Goal: Information Seeking & Learning: Find specific fact

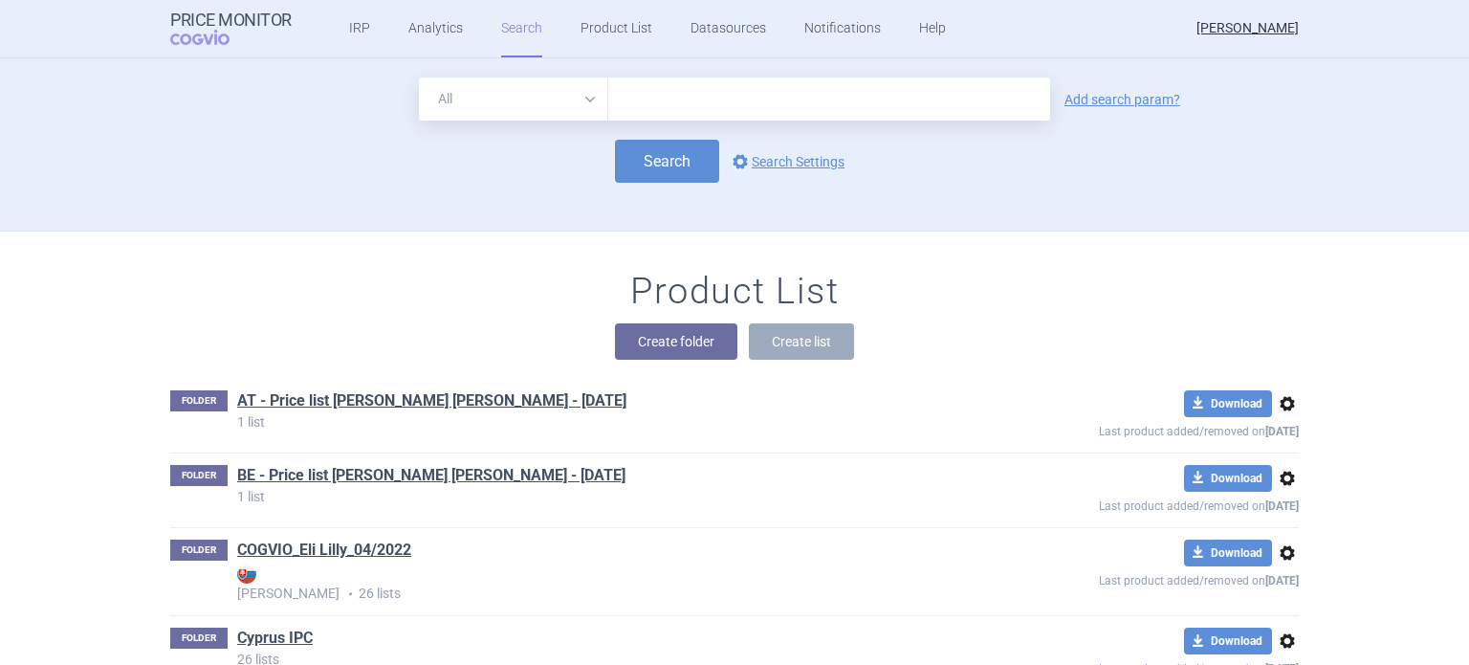
click at [583, 99] on select "All Brand Name ATC Company Active Substance Country Newer than" at bounding box center [513, 98] width 189 height 43
select select "brandName"
click at [419, 77] on select "All Brand Name ATC Company Active Substance Country Newer than" at bounding box center [513, 98] width 189 height 43
click at [1082, 105] on link "Add search param?" at bounding box center [1122, 99] width 116 height 13
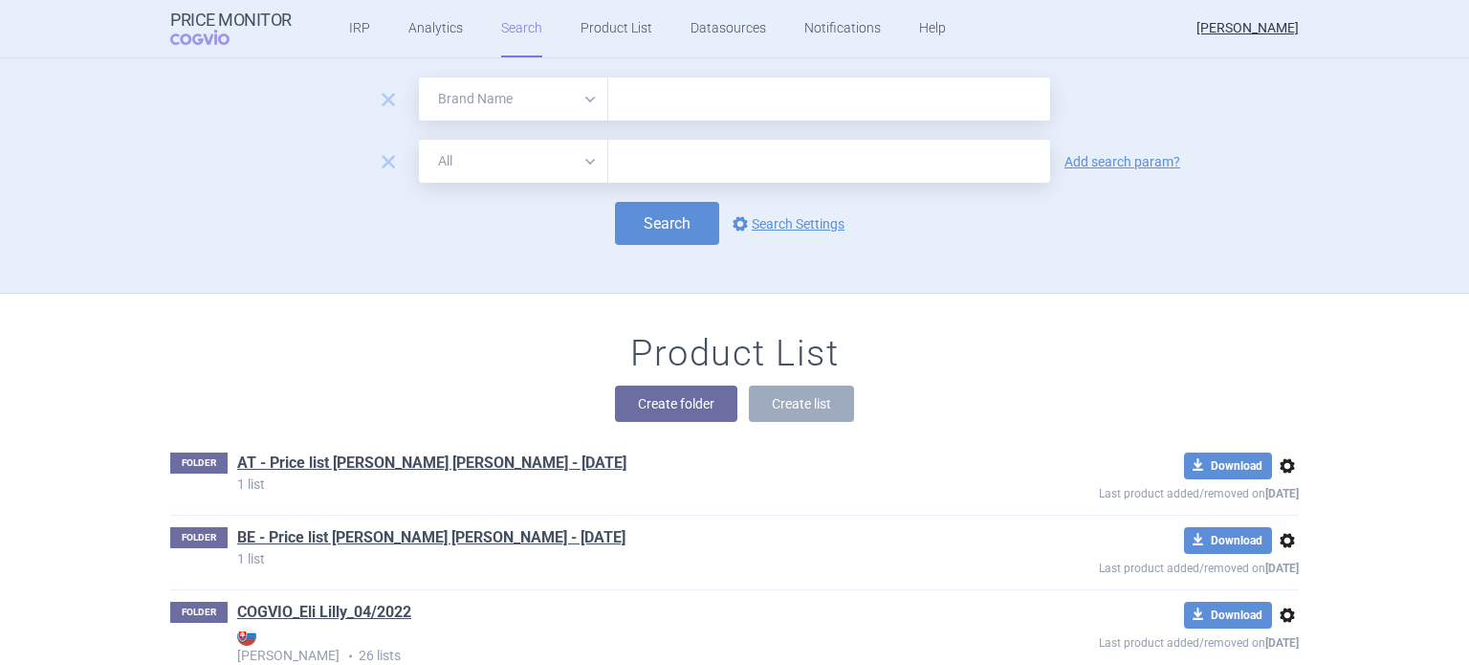
click at [581, 160] on select "All Brand Name ATC Company Active Substance Country Newer than" at bounding box center [513, 161] width 189 height 43
select select "country"
click at [419, 140] on select "All Brand Name ATC Company Active Substance Country Newer than" at bounding box center [513, 161] width 189 height 43
click at [1102, 164] on link "Add search param?" at bounding box center [1122, 161] width 116 height 13
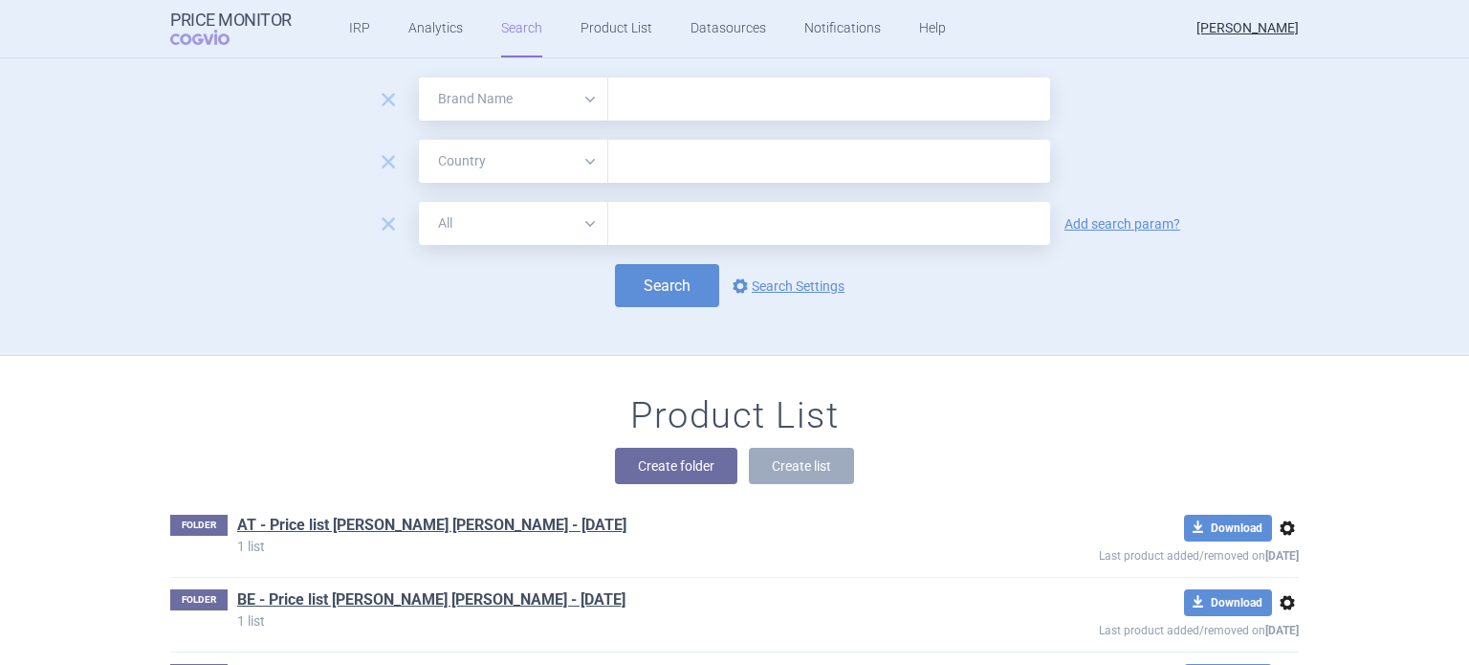
click at [584, 227] on select "All Brand Name ATC Company Active Substance Country Newer than" at bounding box center [513, 223] width 189 height 43
select select "mah"
click at [419, 202] on select "All Brand Name ATC Company Active Substance Country Newer than" at bounding box center [513, 223] width 189 height 43
click at [651, 112] on input "text" at bounding box center [829, 98] width 442 height 43
type input "[MEDICAL_DATA]"
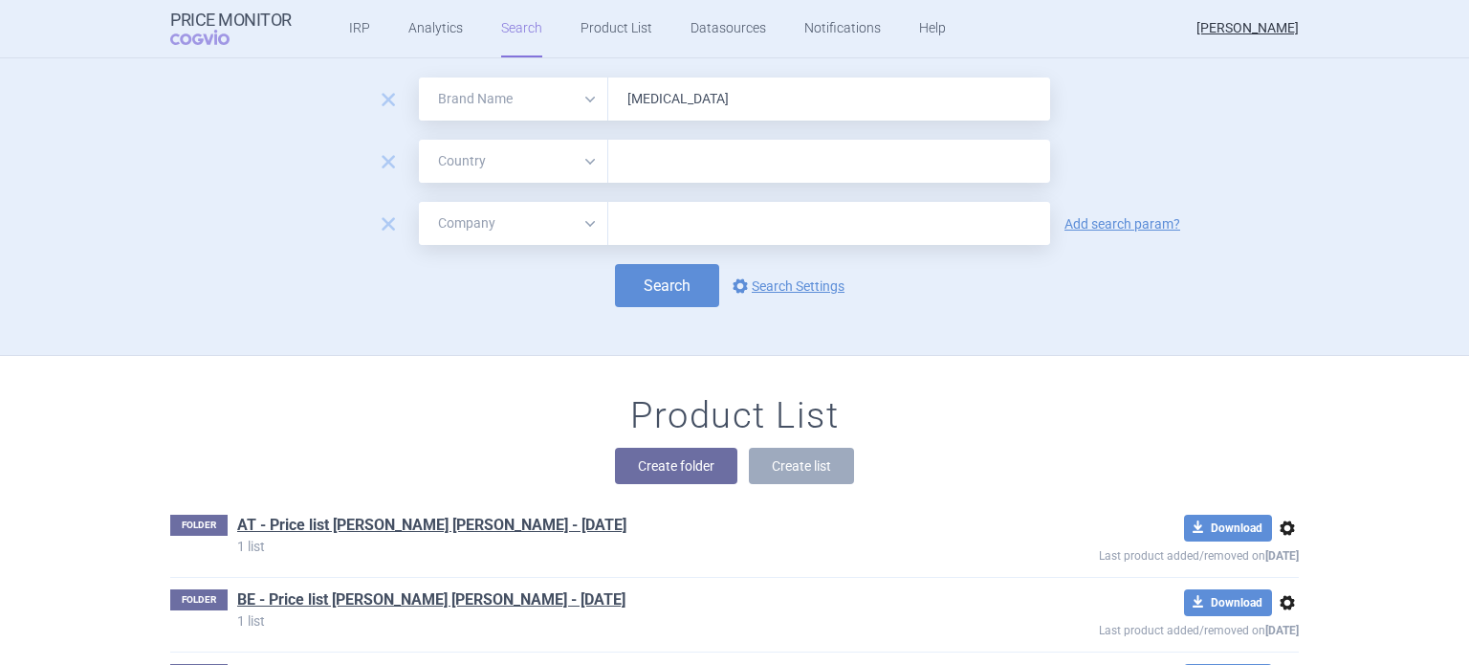
click at [666, 169] on input "text" at bounding box center [829, 161] width 423 height 25
type input "[DATE]"
click at [647, 201] on ul "[GEOGRAPHIC_DATA]" at bounding box center [822, 200] width 442 height 34
click at [1253, 274] on div "Search options Search Settings" at bounding box center [734, 285] width 1129 height 43
click at [647, 225] on input "text" at bounding box center [829, 223] width 442 height 43
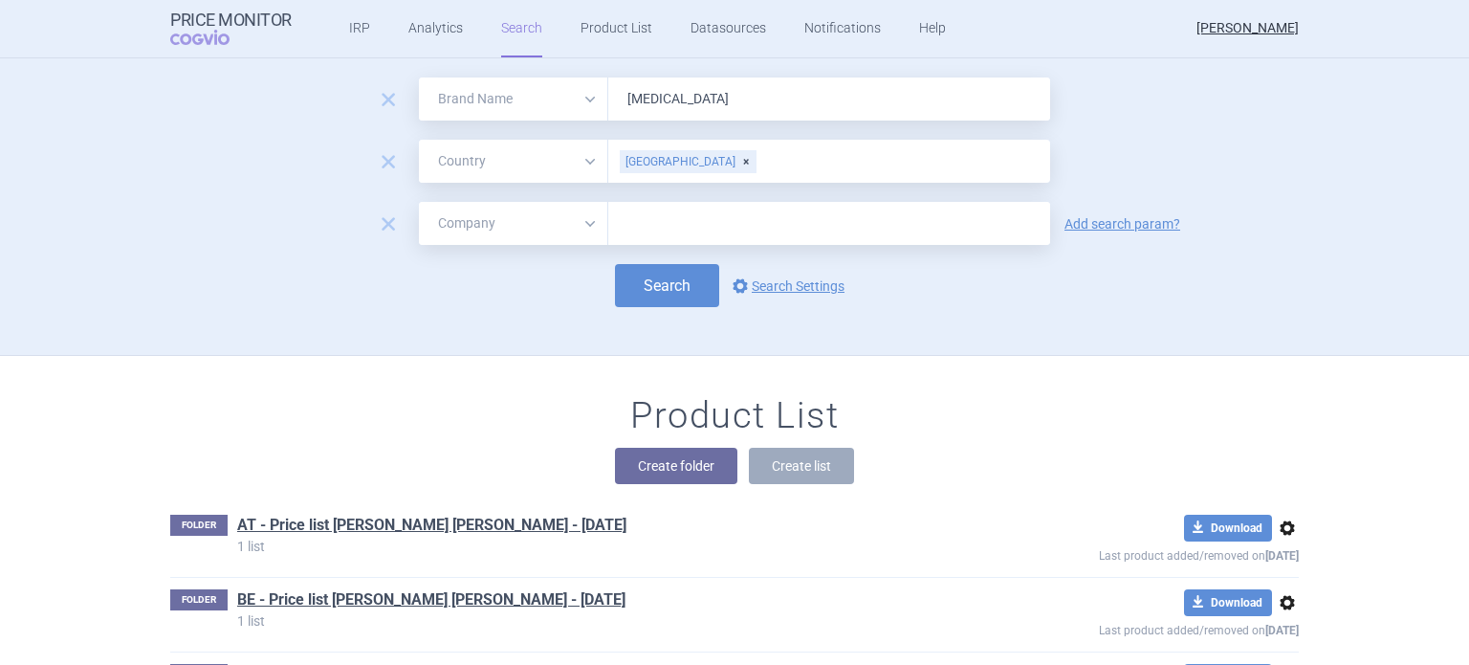
type input "Novo"
click at [675, 294] on button "Search" at bounding box center [667, 285] width 104 height 43
select select "brandName"
select select "country"
select select "mah"
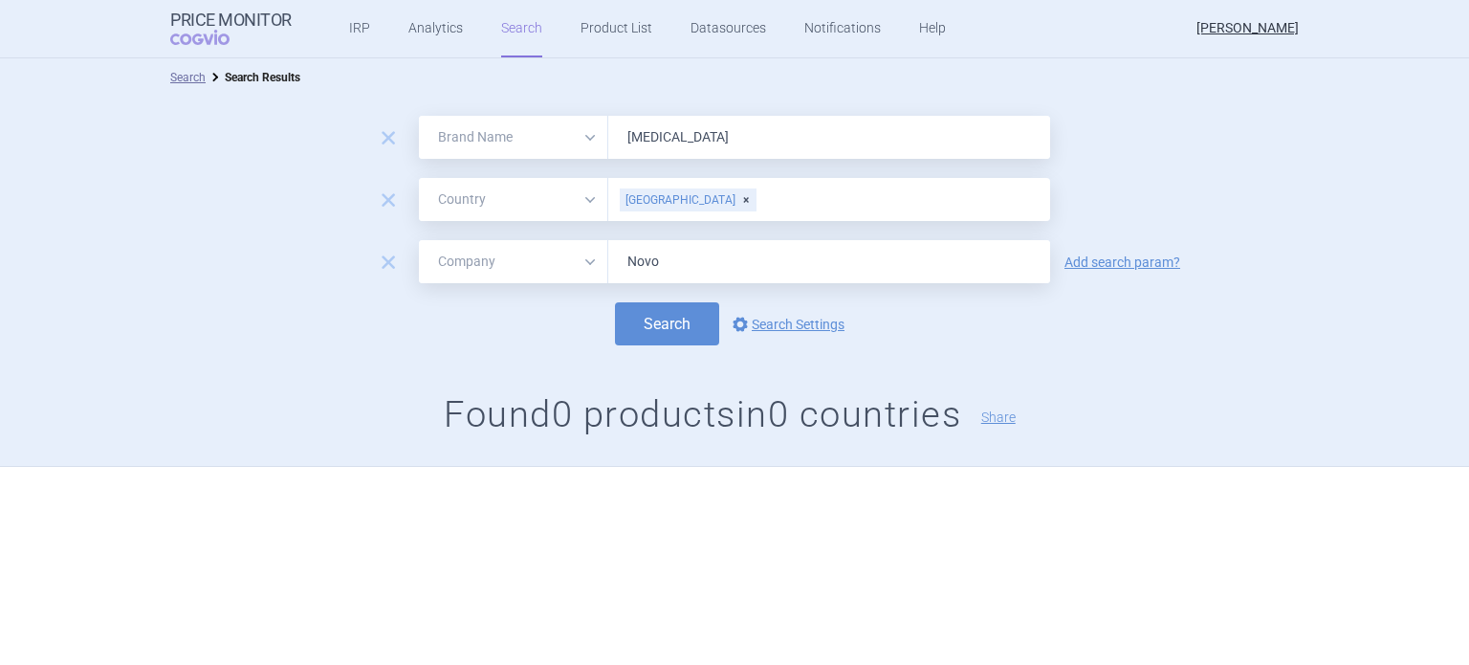
drag, startPoint x: 676, startPoint y: 263, endPoint x: 622, endPoint y: 263, distance: 54.5
click at [622, 263] on input "Novo" at bounding box center [829, 261] width 442 height 43
drag, startPoint x: 679, startPoint y: 141, endPoint x: 622, endPoint y: 144, distance: 57.5
click at [622, 144] on input "[MEDICAL_DATA]" at bounding box center [829, 137] width 442 height 43
type input "[MEDICAL_DATA]"
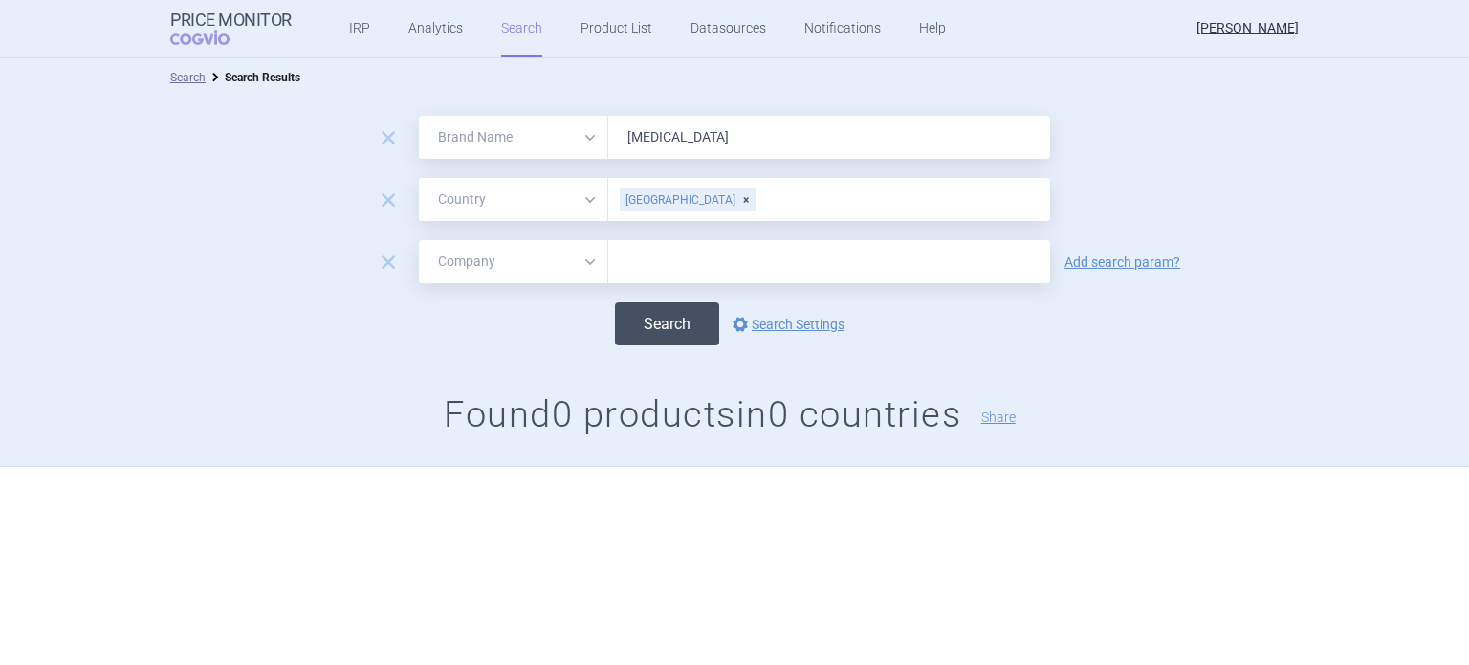
click at [658, 323] on button "Search" at bounding box center [667, 323] width 104 height 43
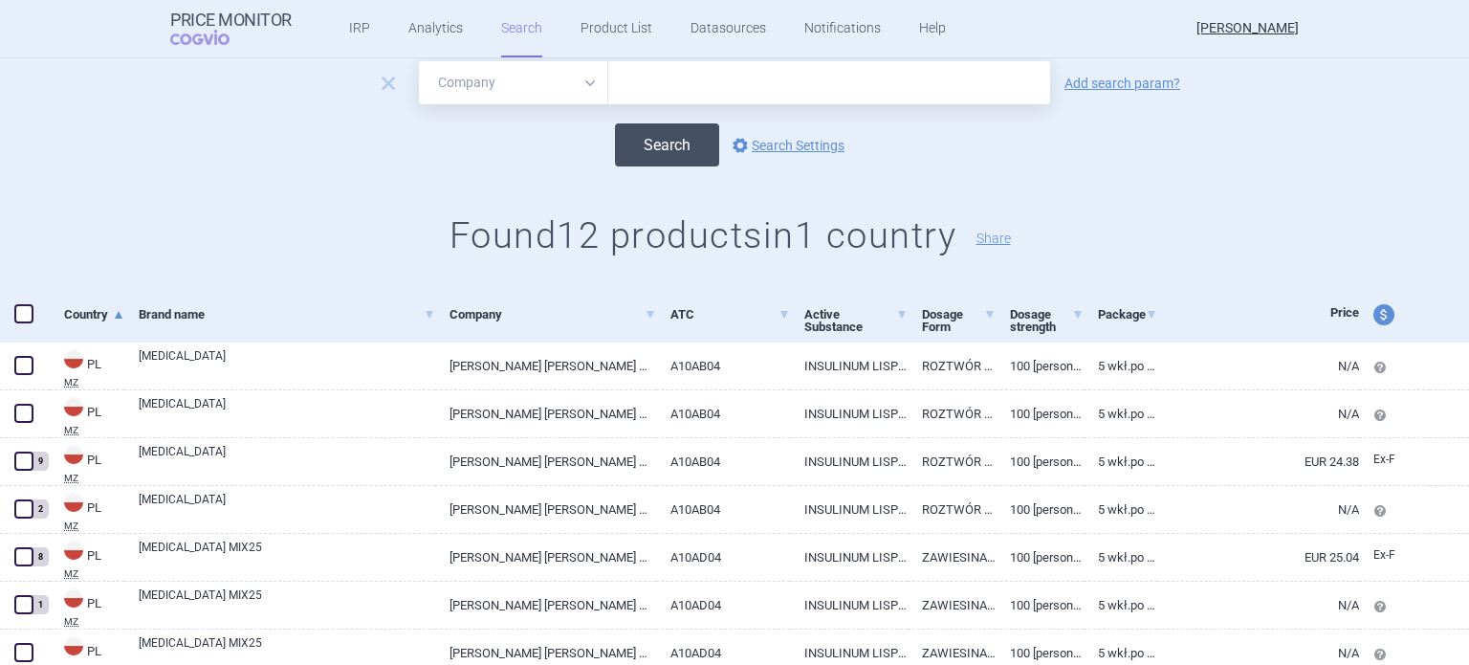
scroll to position [191, 0]
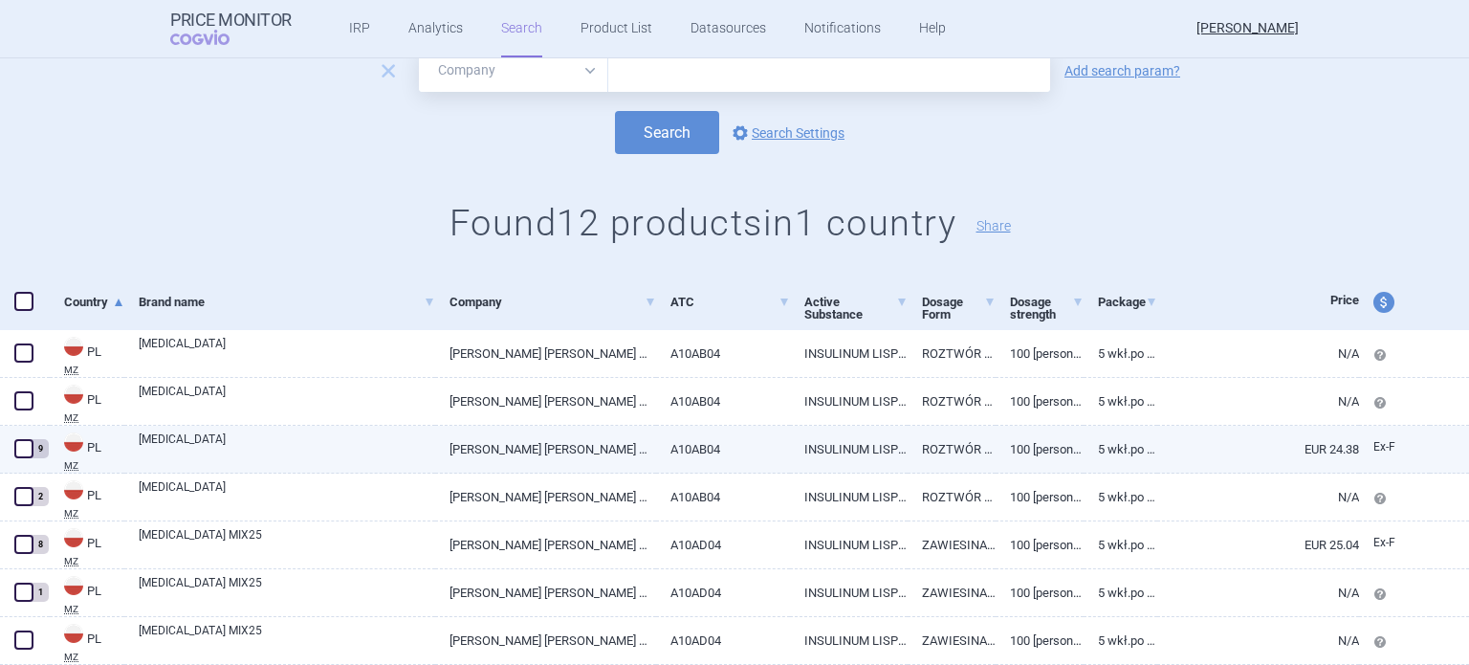
click at [954, 455] on link "ROZTWÓR DO WSTRZYKIWAŃ" at bounding box center [952, 449] width 88 height 47
select select "EUR"
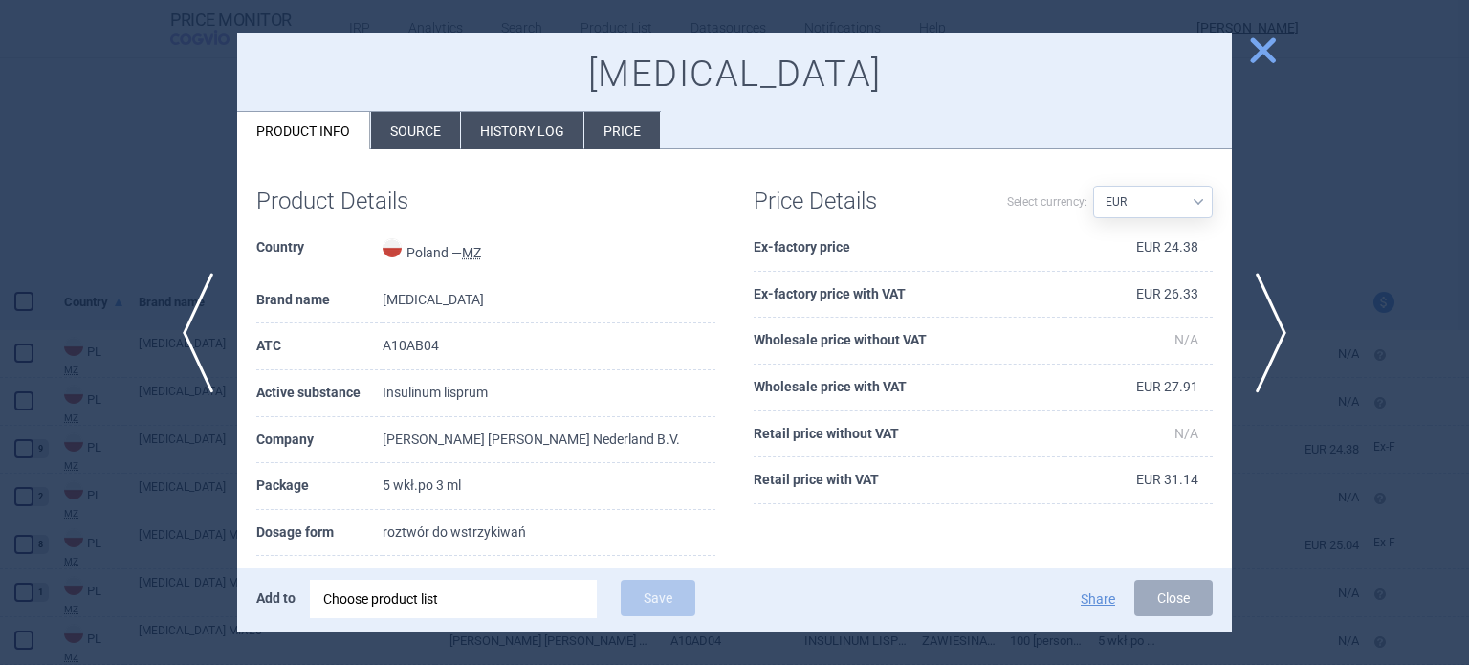
click at [418, 124] on li "Source" at bounding box center [415, 130] width 89 height 37
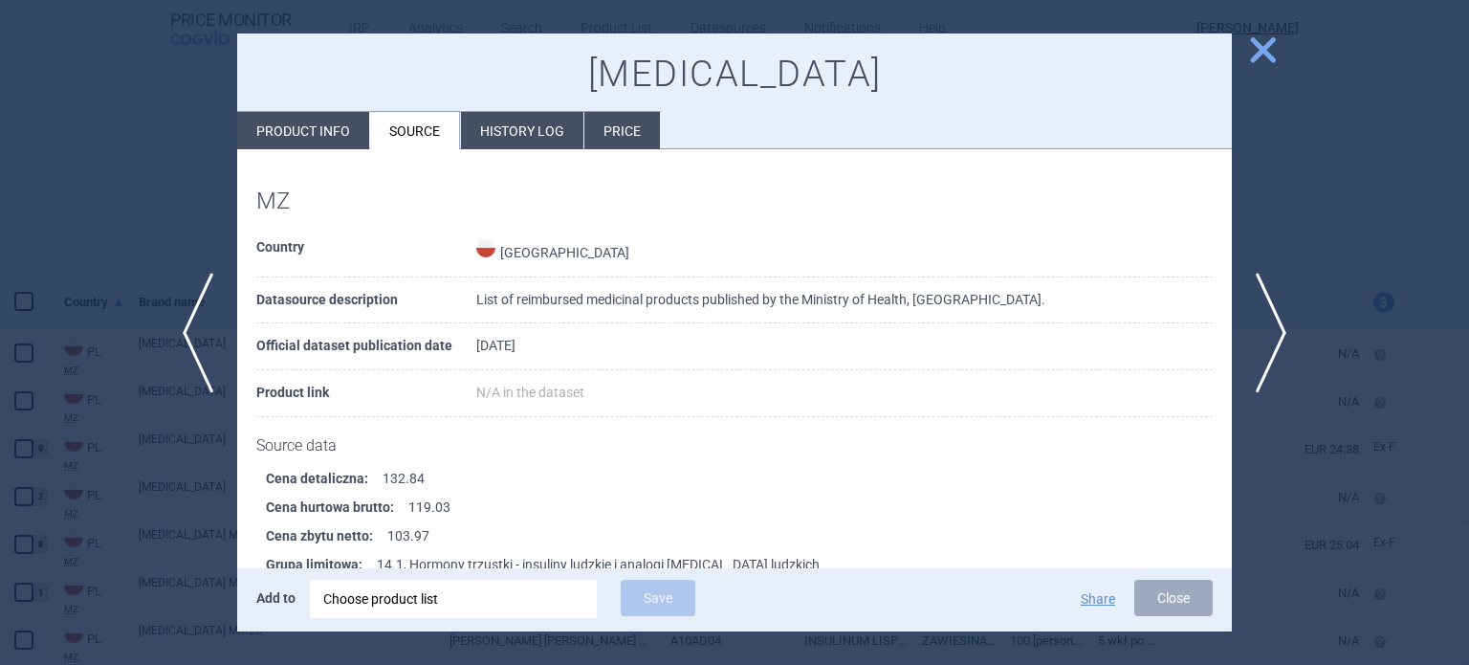
click at [1262, 56] on span "close" at bounding box center [1262, 49] width 33 height 33
